Goal: Transaction & Acquisition: Book appointment/travel/reservation

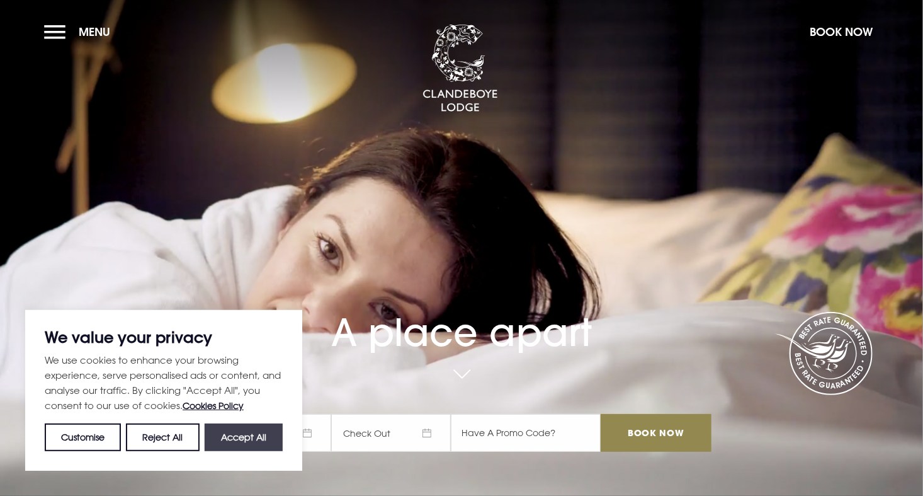
drag, startPoint x: 0, startPoint y: 0, endPoint x: 278, endPoint y: 435, distance: 516.3
click at [278, 435] on button "Accept All" at bounding box center [244, 437] width 78 height 28
checkbox input "true"
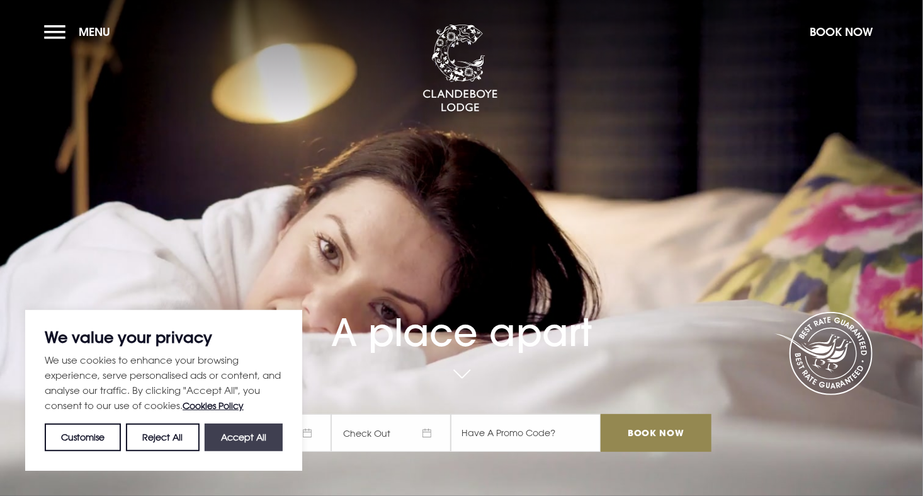
checkbox input "true"
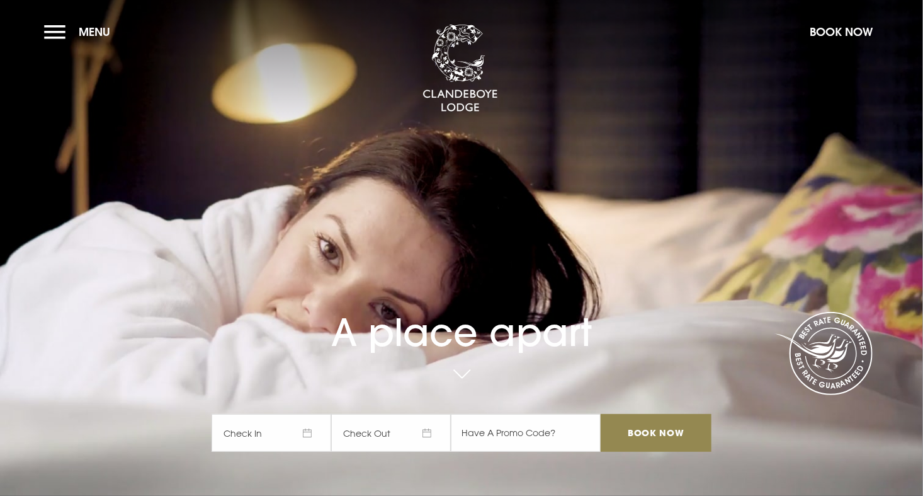
click at [281, 428] on span "Check In" at bounding box center [272, 433] width 120 height 38
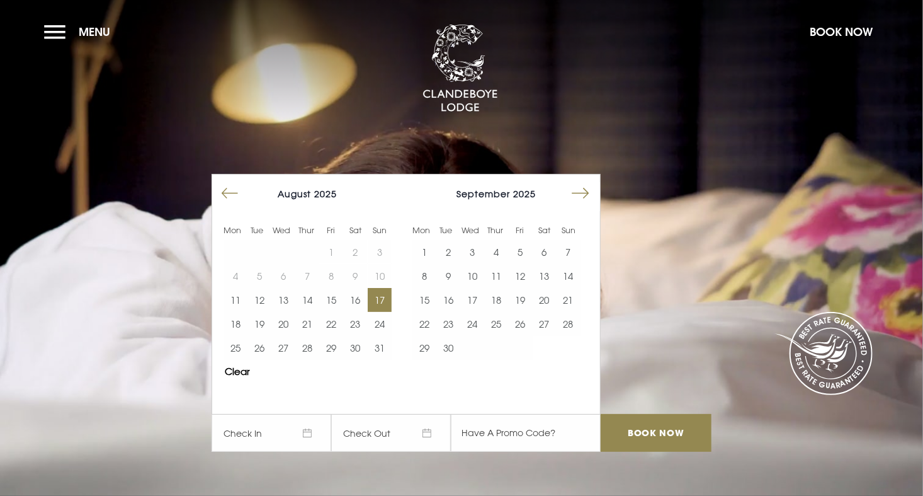
click at [380, 299] on button "17" at bounding box center [380, 300] width 24 height 24
click at [260, 327] on button "19" at bounding box center [260, 324] width 24 height 24
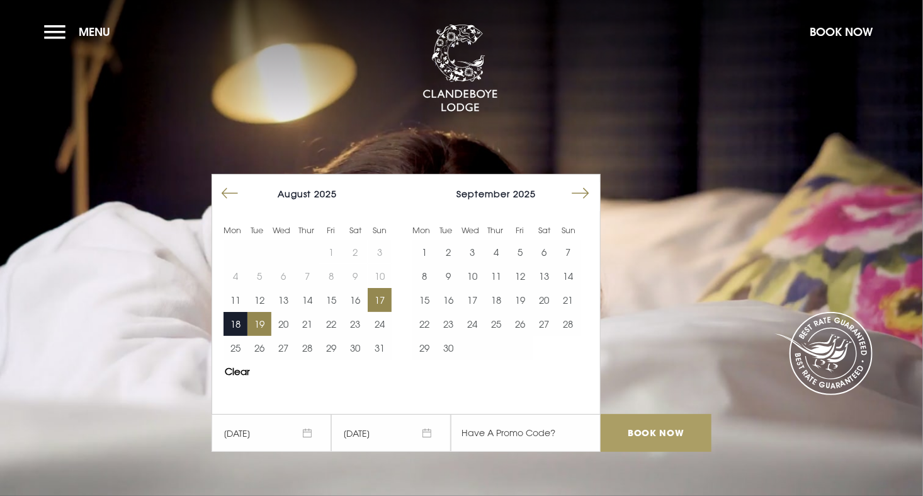
click at [636, 433] on input "Book Now" at bounding box center [656, 433] width 111 height 38
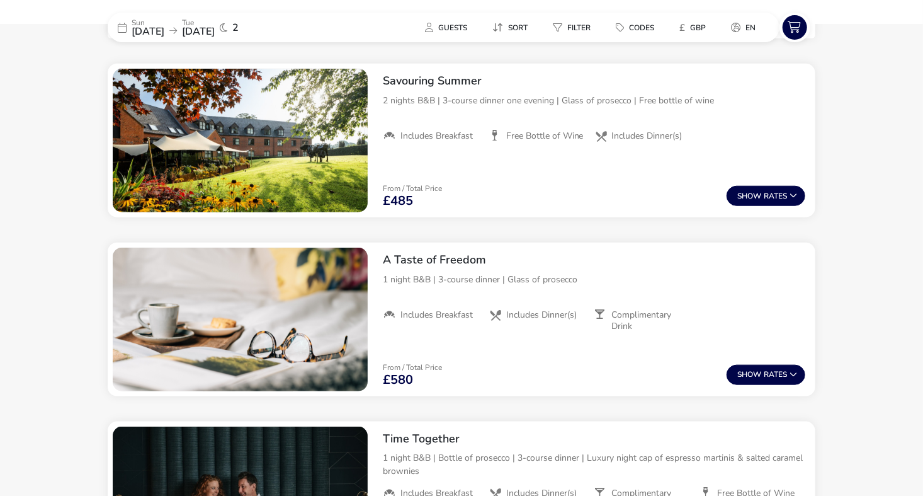
scroll to position [474, 0]
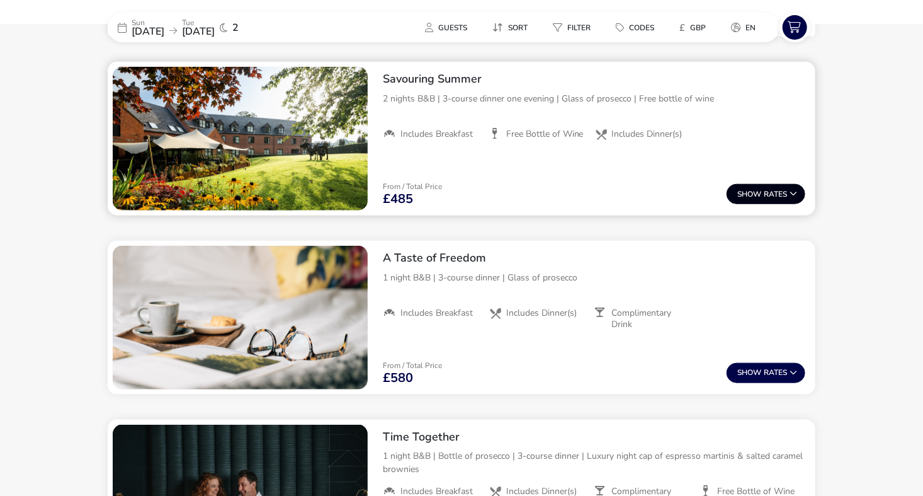
click at [770, 203] on button "Show Rates" at bounding box center [766, 194] width 79 height 20
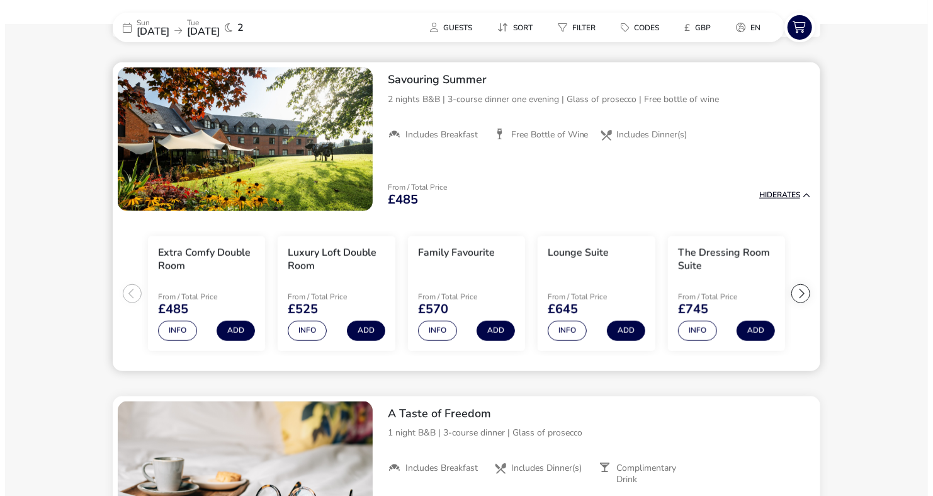
scroll to position [473, 0]
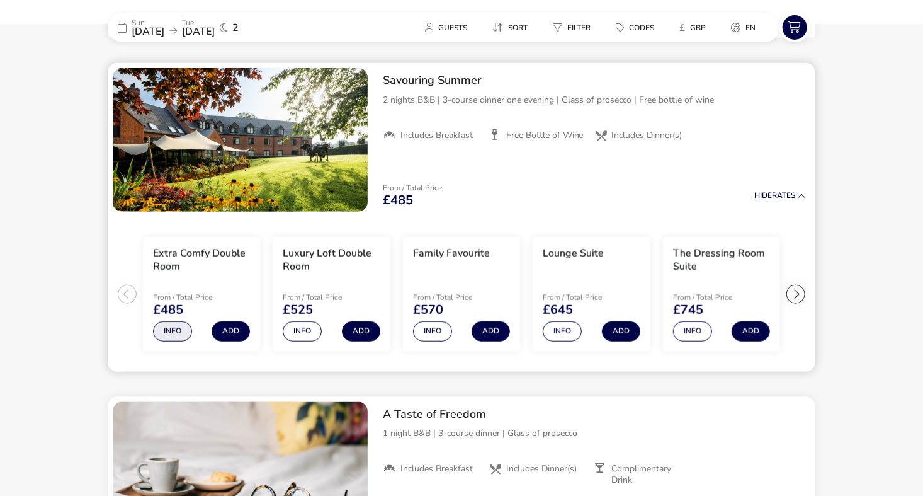
click at [167, 331] on button "Info" at bounding box center [172, 331] width 39 height 20
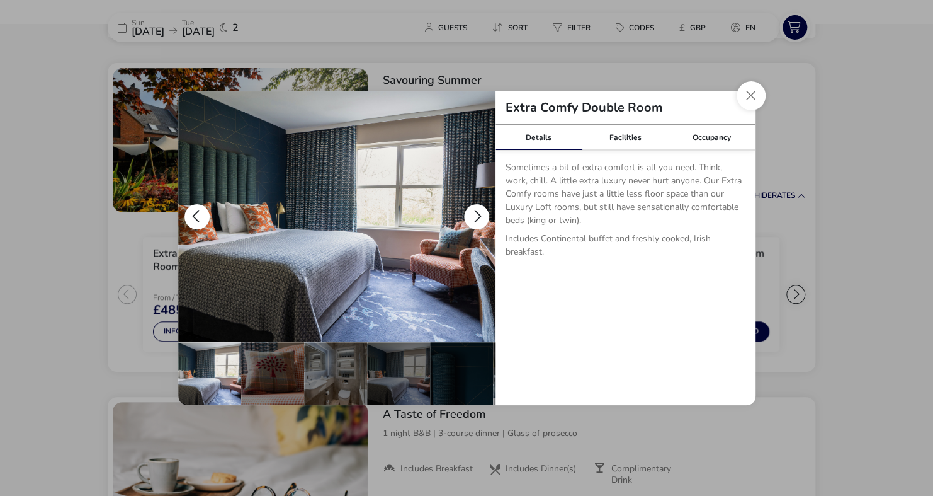
click at [481, 207] on button "details" at bounding box center [476, 216] width 25 height 25
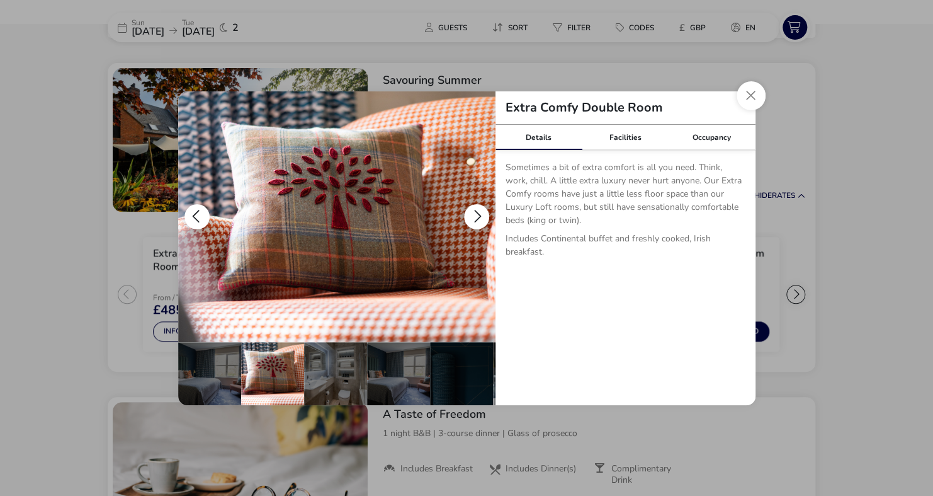
click at [481, 207] on button "details" at bounding box center [476, 216] width 25 height 25
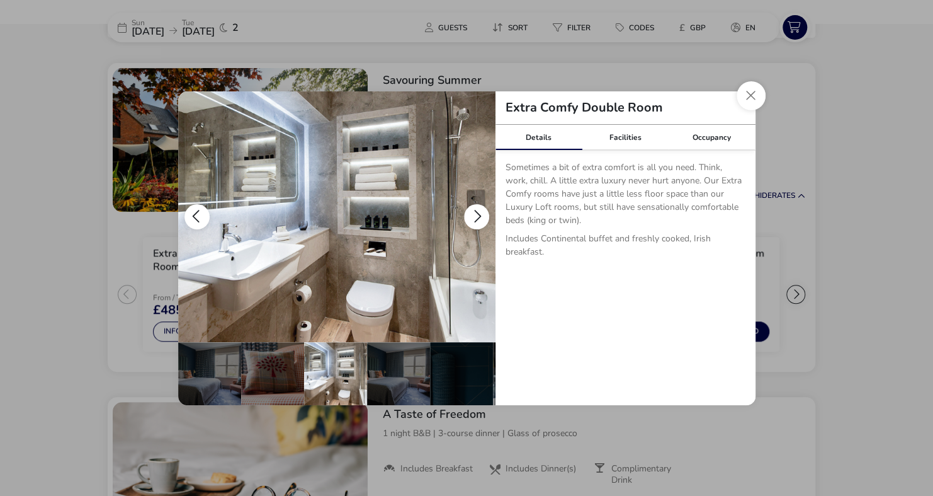
scroll to position [0, 63]
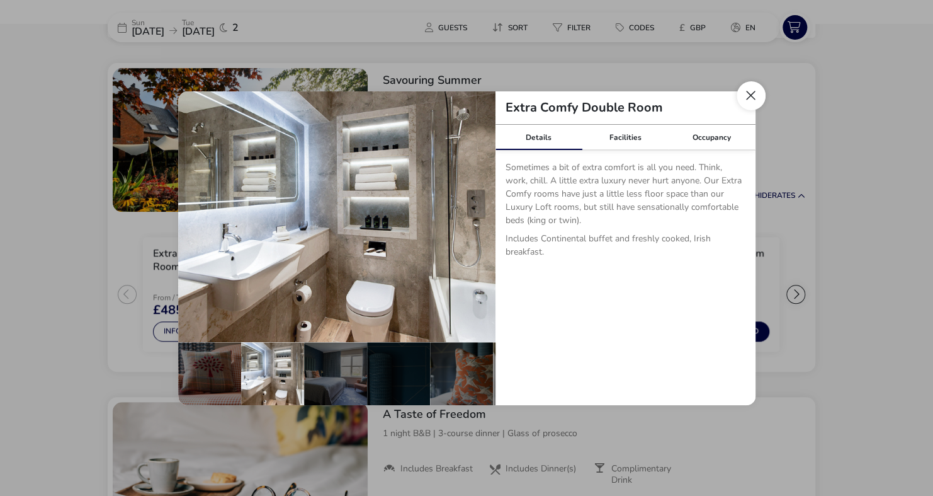
click at [751, 93] on button "Close dialog" at bounding box center [751, 95] width 29 height 29
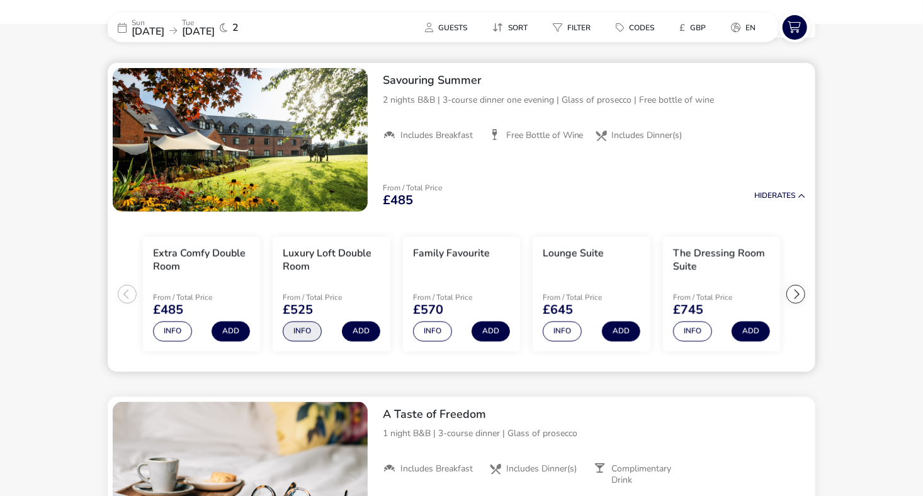
click at [305, 328] on button "Info" at bounding box center [302, 331] width 39 height 20
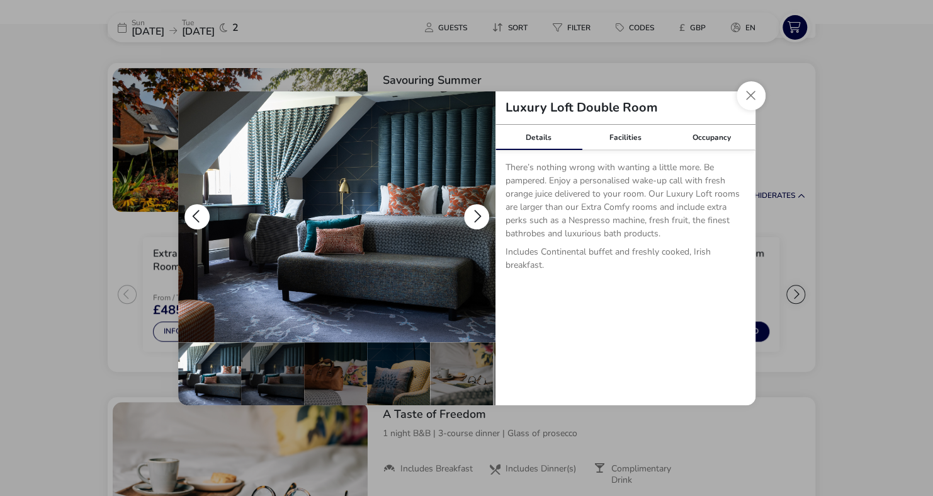
click at [477, 211] on button "details" at bounding box center [476, 216] width 25 height 25
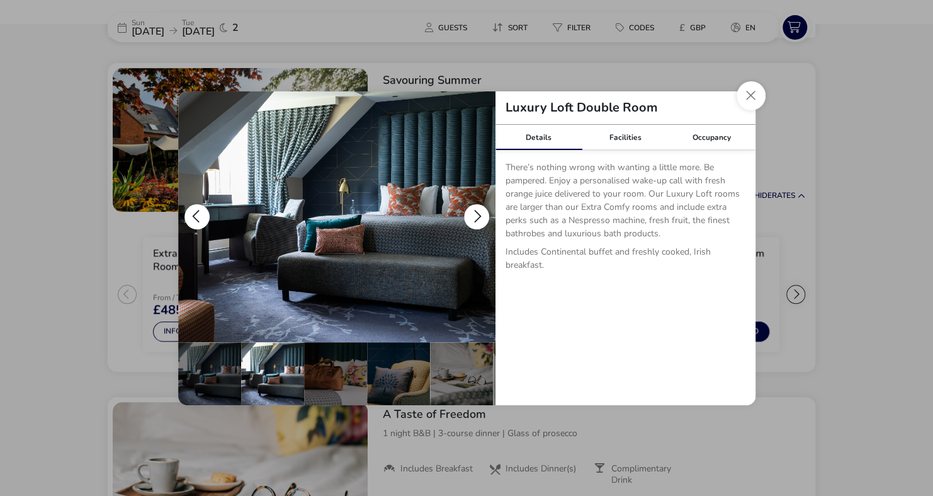
click at [477, 211] on button "details" at bounding box center [476, 216] width 25 height 25
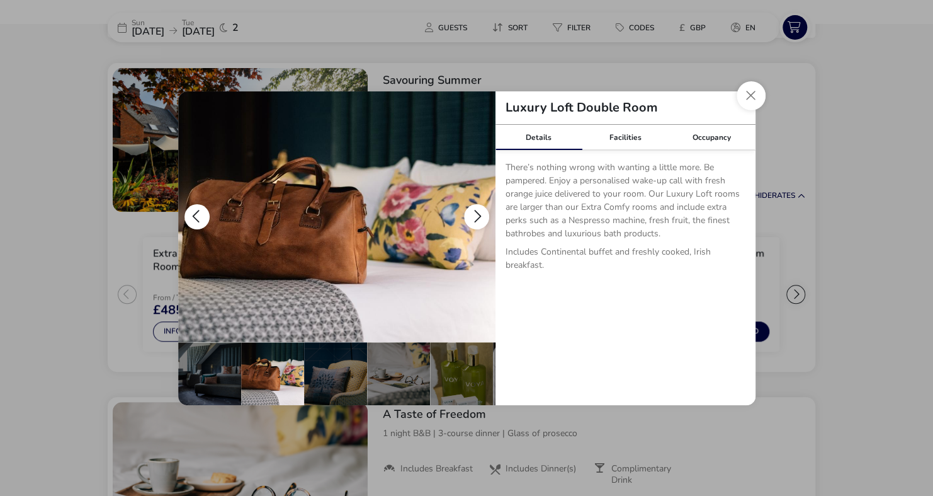
click at [477, 211] on button "details" at bounding box center [476, 216] width 25 height 25
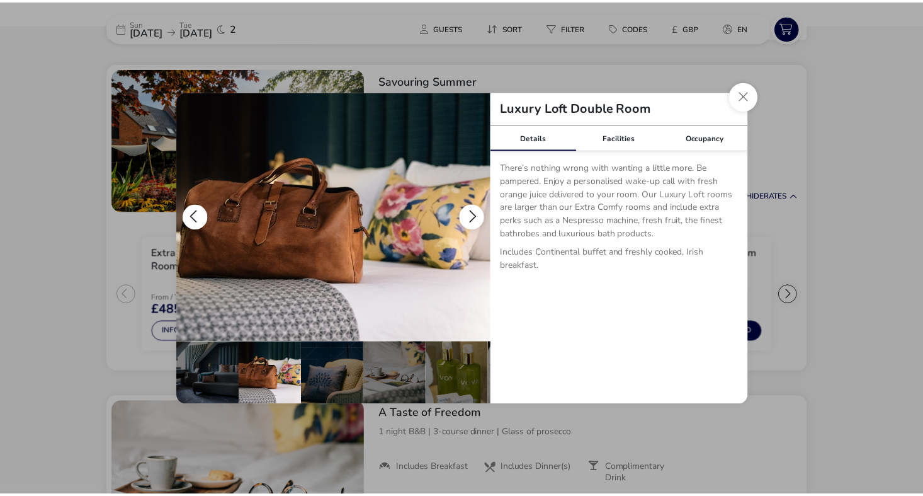
scroll to position [0, 126]
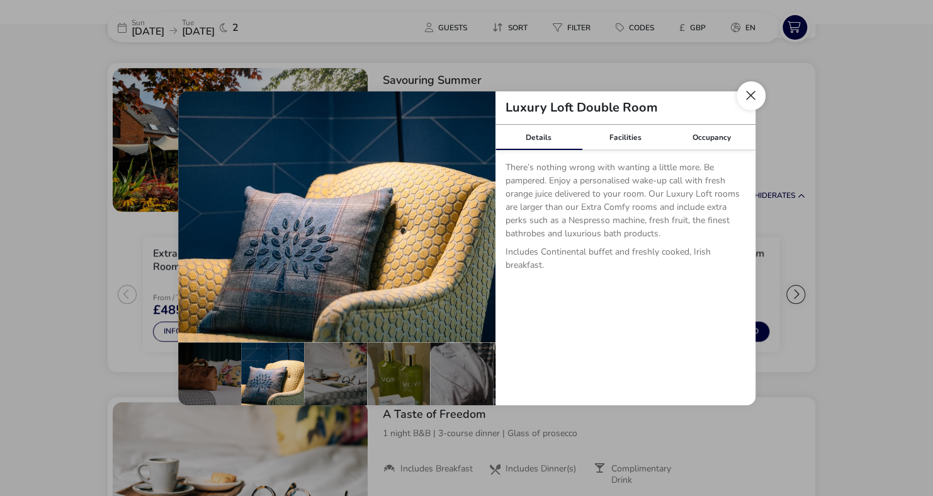
click at [752, 94] on button "Close dialog" at bounding box center [751, 95] width 29 height 29
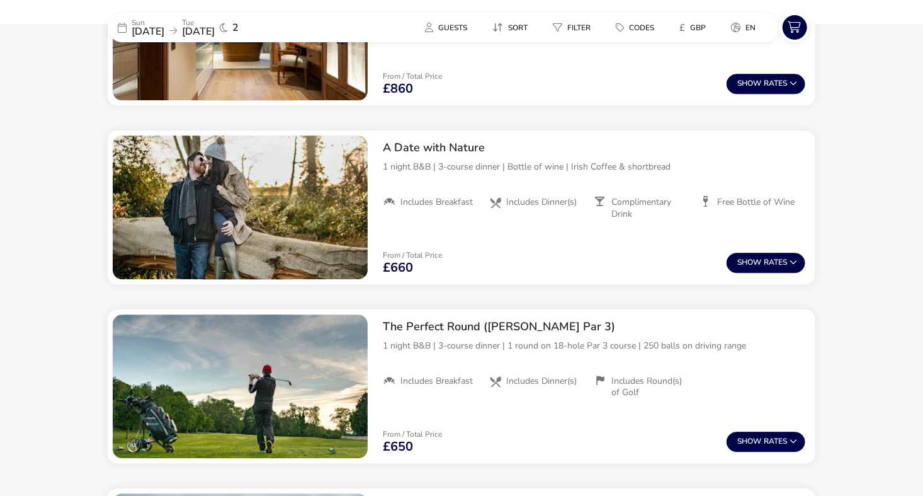
scroll to position [1461, 0]
